Goal: Information Seeking & Learning: Learn about a topic

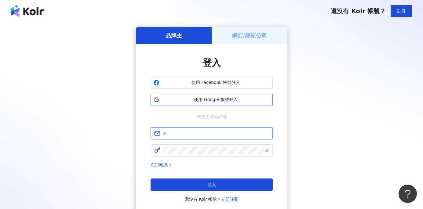
type input "**********"
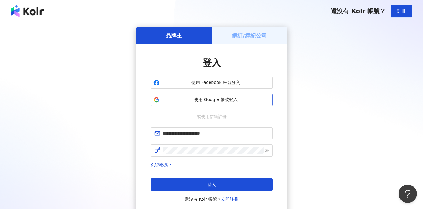
click at [232, 96] on button "使用 Google 帳號登入" at bounding box center [212, 100] width 122 height 12
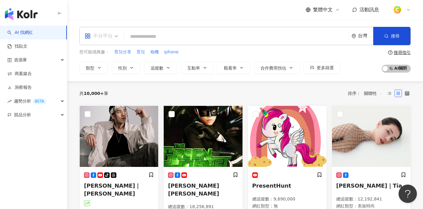
click at [104, 39] on div "不分平台" at bounding box center [99, 36] width 28 height 10
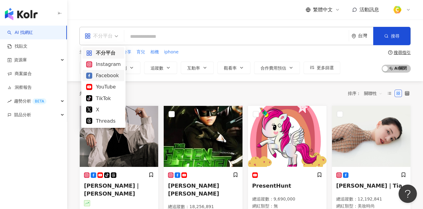
click at [110, 76] on div "Facebook" at bounding box center [103, 76] width 35 height 8
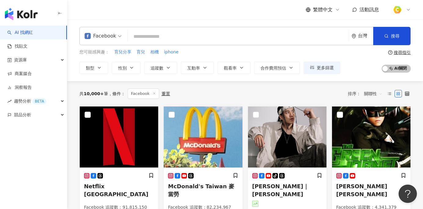
click at [142, 36] on input "search" at bounding box center [238, 37] width 216 height 12
click at [100, 66] on icon "button" at bounding box center [99, 67] width 5 height 5
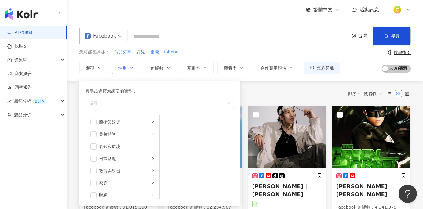
click at [132, 71] on button "性別" at bounding box center [126, 68] width 29 height 12
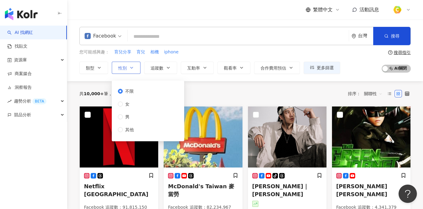
click at [132, 71] on button "性別" at bounding box center [126, 68] width 29 height 12
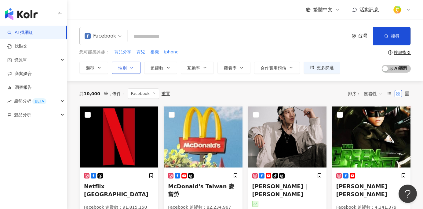
click at [132, 71] on button "性別" at bounding box center [126, 68] width 29 height 12
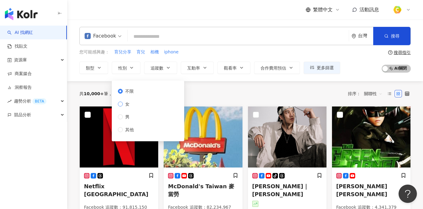
click at [127, 104] on span "女" at bounding box center [127, 104] width 9 height 7
click at [172, 69] on button "追蹤數" at bounding box center [160, 68] width 33 height 12
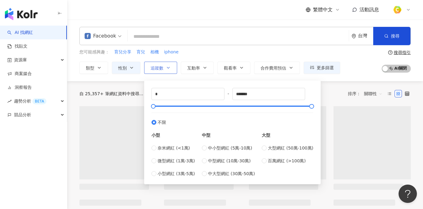
click at [172, 69] on button "追蹤數" at bounding box center [160, 68] width 33 height 12
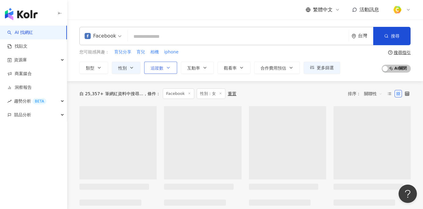
click at [172, 69] on button "追蹤數" at bounding box center [160, 68] width 33 height 12
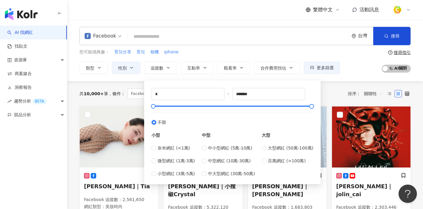
click at [176, 77] on div "Facebook 台灣 搜尋 您可能感興趣： 育兒分享 育兒 相機 iphone 類型 性別 追蹤數 互動率 觀看率 合作費用預估 更多篩選 不限 女 男 其…" at bounding box center [245, 51] width 356 height 62
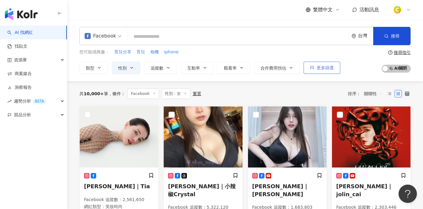
click at [340, 69] on button "更多篩選" at bounding box center [322, 68] width 37 height 12
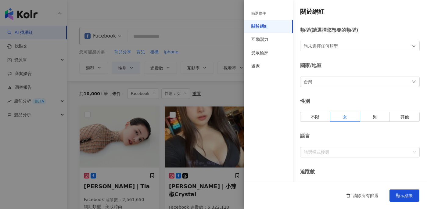
click at [329, 85] on div "台灣" at bounding box center [360, 82] width 120 height 10
click at [329, 85] on div "台灣 台灣 unlimit tw jp 不限區域 台灣 日本 香港 馬來西亞 泰國 越南 新加坡" at bounding box center [360, 82] width 120 height 10
click at [354, 50] on div "尚未選擇任何類型" at bounding box center [360, 46] width 120 height 10
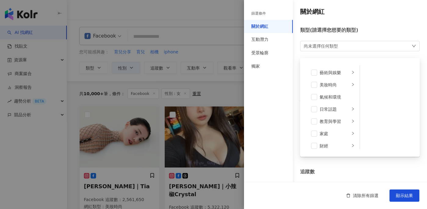
click at [354, 50] on div "尚未選擇任何類型 藝術與娛樂 美妝時尚 氣候和環境 日常話題 教育與學習 家庭 財經 美食 命理占卜 遊戲 法政社會 生活風格 影視娛樂 醫療與健康 寵物 攝…" at bounding box center [360, 46] width 120 height 10
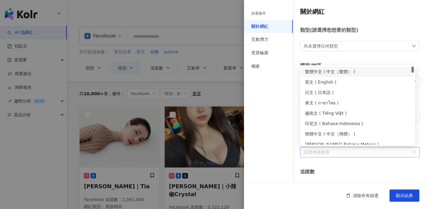
click at [328, 151] on div at bounding box center [357, 152] width 111 height 5
click at [344, 70] on div "繁體中文 ( 中文（繁體） )" at bounding box center [357, 71] width 105 height 7
click at [332, 170] on div "追蹤數" at bounding box center [360, 172] width 120 height 7
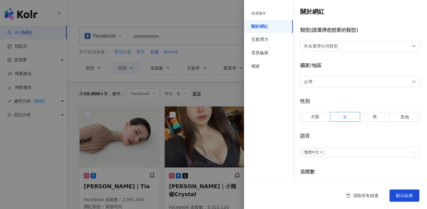
click at [308, 172] on div "追蹤數" at bounding box center [360, 172] width 120 height 7
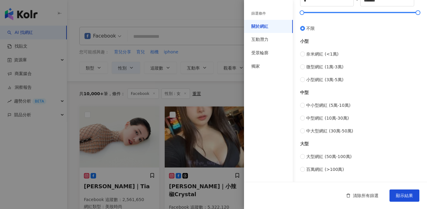
scroll to position [69, 0]
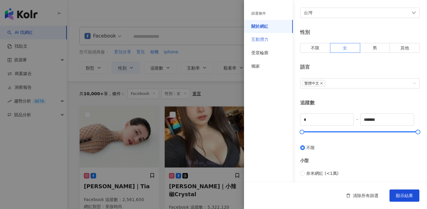
click at [272, 37] on div "互動潛力" at bounding box center [268, 39] width 49 height 13
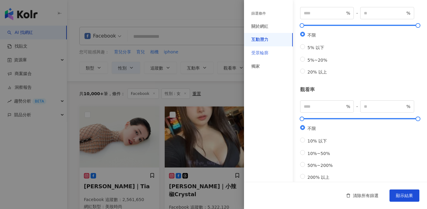
click at [269, 51] on div "受眾輪廓" at bounding box center [268, 52] width 49 height 13
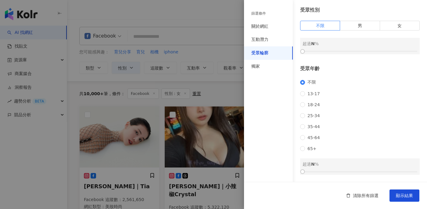
scroll to position [30, 0]
click at [282, 64] on div "獨家" at bounding box center [268, 66] width 49 height 13
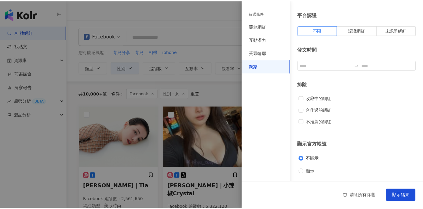
scroll to position [16, 0]
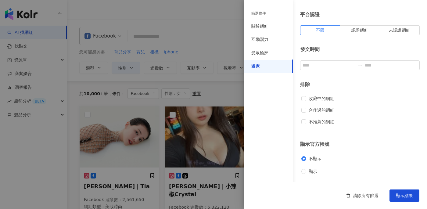
click at [259, 13] on div "篩選條件" at bounding box center [259, 13] width 15 height 5
click at [262, 24] on div "關於網紅" at bounding box center [260, 27] width 17 height 6
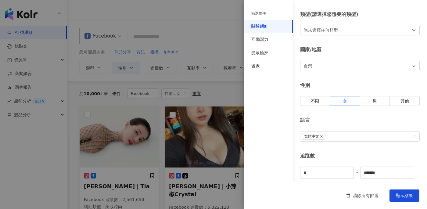
click at [198, 51] on div at bounding box center [213, 104] width 427 height 209
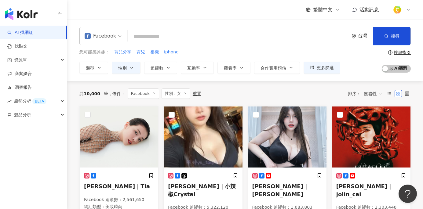
click at [155, 40] on input "search" at bounding box center [238, 37] width 216 height 12
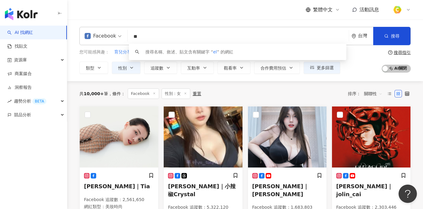
type input "*"
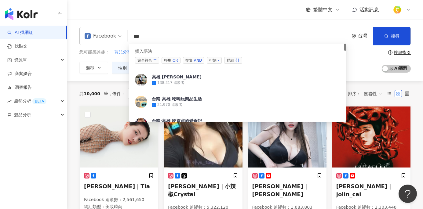
click at [176, 61] on div "OR" at bounding box center [175, 60] width 5 height 6
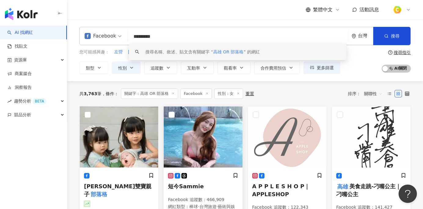
scroll to position [77, 0]
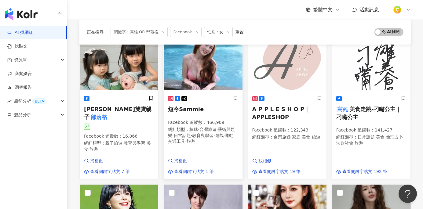
type input "*********"
click at [200, 115] on div "短今Sammie Facebook 追蹤數 ： 466,909 網紅類型 ： 棒球 · 台灣旅遊 · 藝術與娛樂 · 日常話題 · 教育與學習 · 遊戲 · …" at bounding box center [203, 123] width 70 height 55
click at [108, 113] on mark "部落格" at bounding box center [98, 117] width 19 height 9
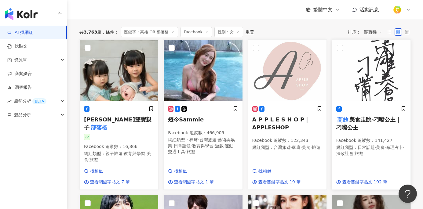
scroll to position [56, 0]
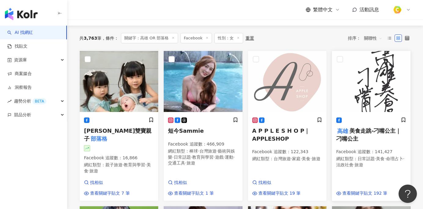
click at [360, 109] on img at bounding box center [371, 81] width 78 height 61
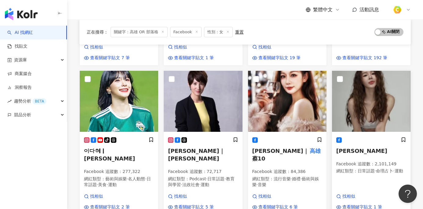
scroll to position [201, 0]
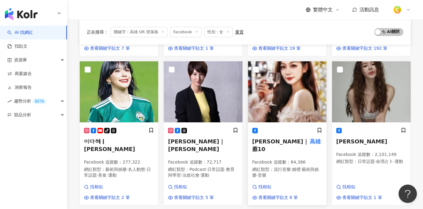
click at [304, 138] on h5 "希希｜ 高雄 蔡10" at bounding box center [287, 145] width 70 height 15
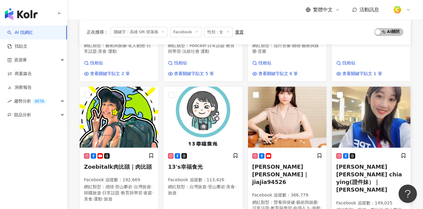
scroll to position [325, 0]
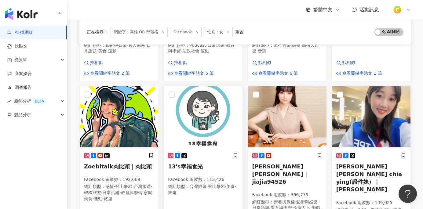
click at [203, 109] on img at bounding box center [203, 116] width 78 height 61
click at [122, 120] on img at bounding box center [119, 116] width 78 height 61
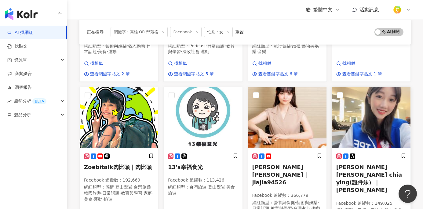
scroll to position [377, 0]
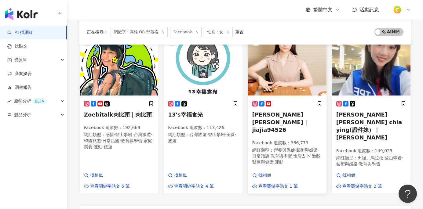
click at [279, 111] on span "黑嘉嘉 Joanne Missingham｜jiajia94526" at bounding box center [280, 122] width 56 height 22
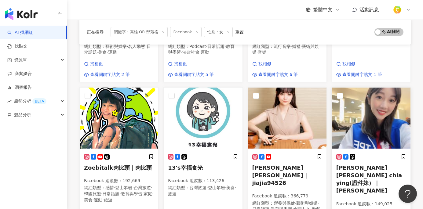
scroll to position [330, 0]
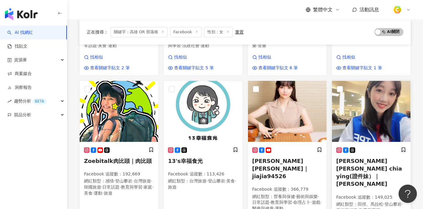
click at [371, 158] on span "吳佳穎 wu chia ying(證件妹）｜吳佳穎" at bounding box center [369, 173] width 66 height 30
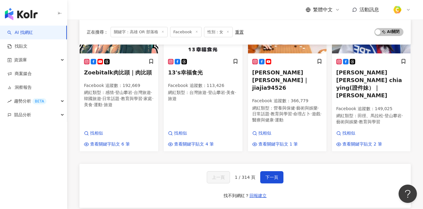
scroll to position [420, 0]
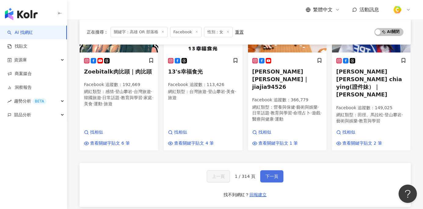
click at [271, 170] on button "下一頁" at bounding box center [271, 176] width 23 height 12
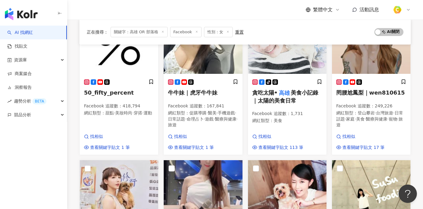
scroll to position [179, 0]
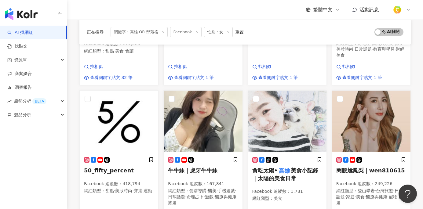
click at [116, 28] on span "關鍵字：高雄 OR 部落格" at bounding box center [139, 32] width 57 height 10
click at [133, 116] on img at bounding box center [119, 121] width 78 height 61
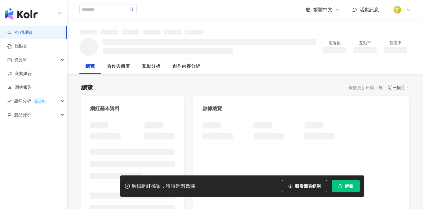
click at [295, 183] on button "觀看圖表範例" at bounding box center [304, 186] width 45 height 12
